Goal: Task Accomplishment & Management: Use online tool/utility

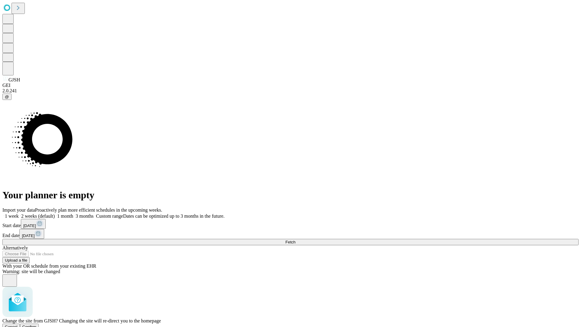
click at [37, 324] on span "Confirm" at bounding box center [29, 326] width 14 height 5
click at [73, 213] on label "1 month" at bounding box center [64, 215] width 18 height 5
click at [295, 240] on span "Fetch" at bounding box center [290, 242] width 10 height 5
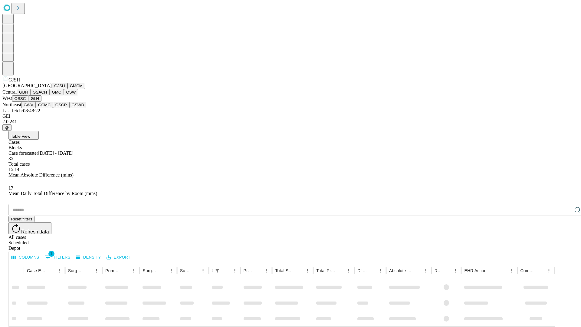
click at [67, 89] on button "GMCM" at bounding box center [76, 86] width 18 height 6
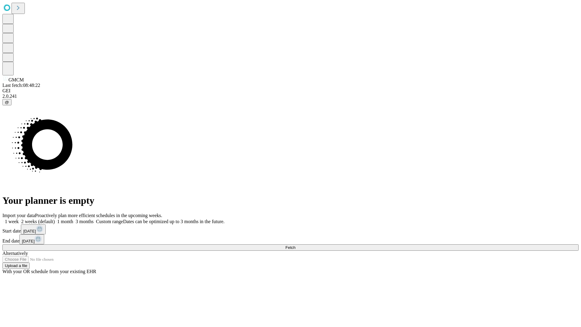
click at [73, 219] on label "1 month" at bounding box center [64, 221] width 18 height 5
click at [295, 245] on span "Fetch" at bounding box center [290, 247] width 10 height 5
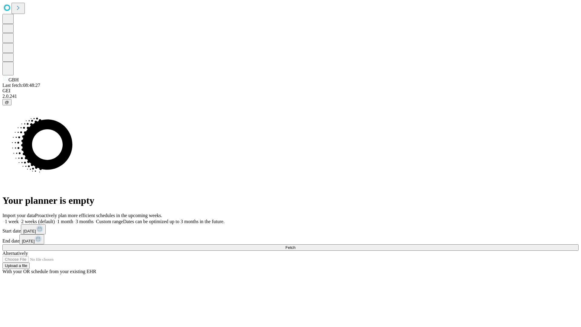
click at [73, 219] on label "1 month" at bounding box center [64, 221] width 18 height 5
click at [295, 245] on span "Fetch" at bounding box center [290, 247] width 10 height 5
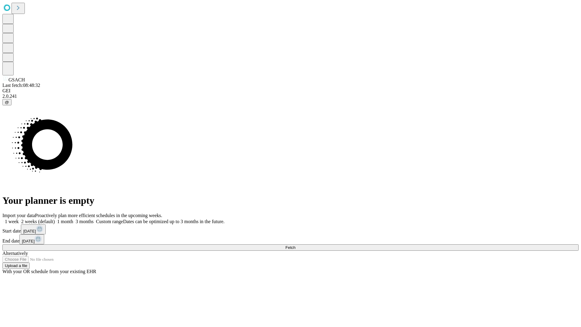
click at [73, 219] on label "1 month" at bounding box center [64, 221] width 18 height 5
click at [295, 245] on span "Fetch" at bounding box center [290, 247] width 10 height 5
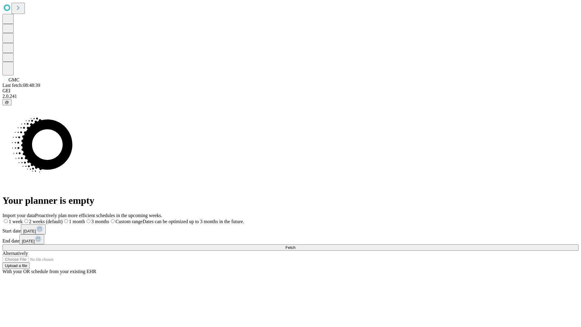
click at [85, 219] on label "1 month" at bounding box center [74, 221] width 22 height 5
click at [295, 245] on span "Fetch" at bounding box center [290, 247] width 10 height 5
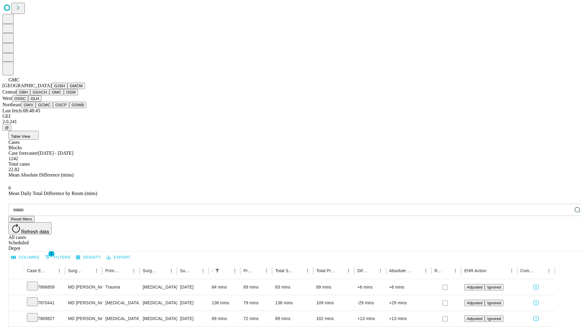
click at [64, 95] on button "OSW" at bounding box center [71, 92] width 15 height 6
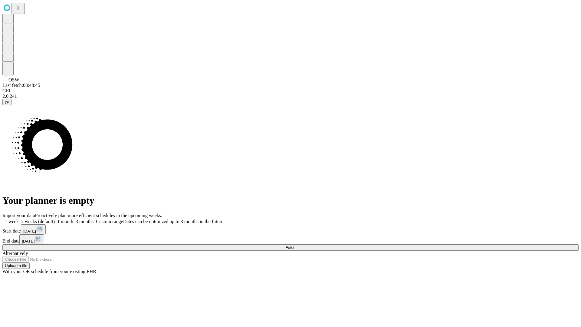
click at [73, 219] on label "1 month" at bounding box center [64, 221] width 18 height 5
click at [295, 245] on span "Fetch" at bounding box center [290, 247] width 10 height 5
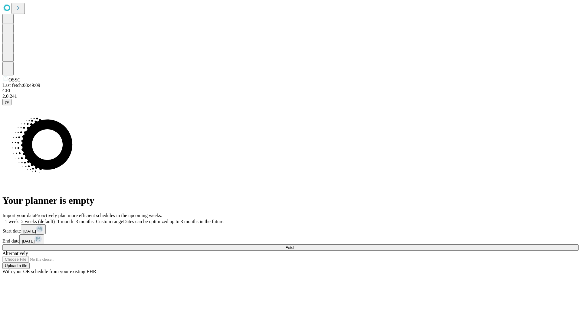
click at [73, 219] on label "1 month" at bounding box center [64, 221] width 18 height 5
click at [295, 245] on span "Fetch" at bounding box center [290, 247] width 10 height 5
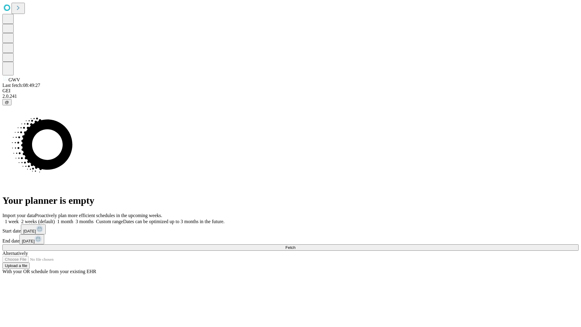
click at [73, 219] on label "1 month" at bounding box center [64, 221] width 18 height 5
click at [295, 245] on span "Fetch" at bounding box center [290, 247] width 10 height 5
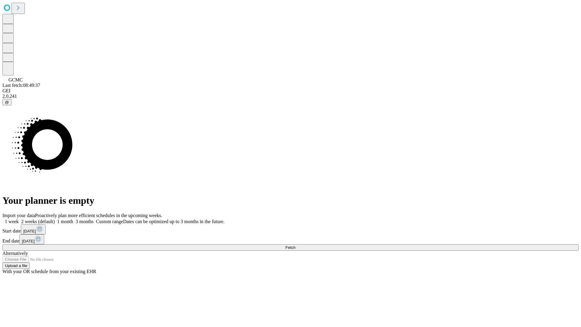
click at [73, 219] on label "1 month" at bounding box center [64, 221] width 18 height 5
click at [295, 245] on span "Fetch" at bounding box center [290, 247] width 10 height 5
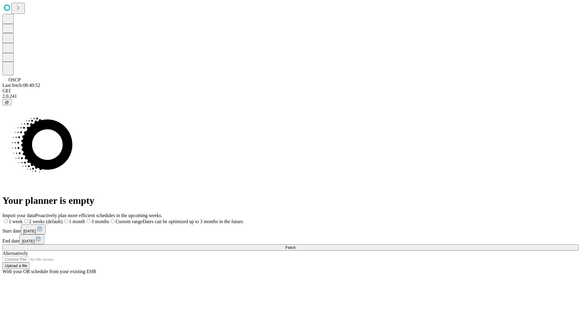
click at [85, 219] on label "1 month" at bounding box center [74, 221] width 22 height 5
click at [295, 245] on span "Fetch" at bounding box center [290, 247] width 10 height 5
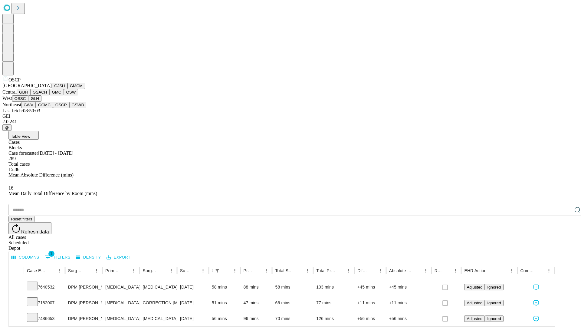
click at [69, 108] on button "GSWB" at bounding box center [77, 105] width 17 height 6
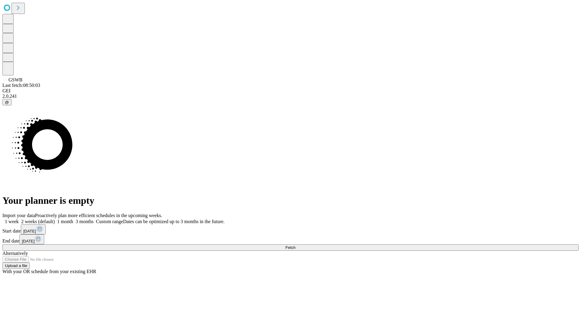
click at [73, 219] on label "1 month" at bounding box center [64, 221] width 18 height 5
click at [295, 245] on span "Fetch" at bounding box center [290, 247] width 10 height 5
